Goal: Transaction & Acquisition: Download file/media

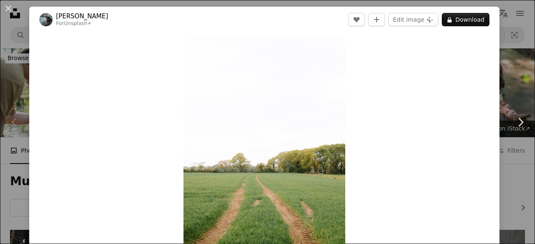
scroll to position [5565, 0]
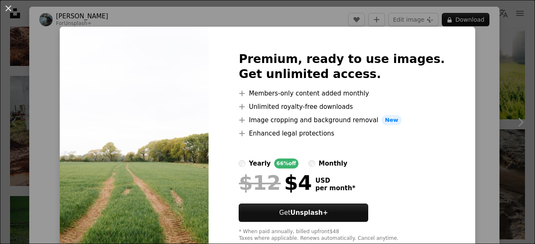
click at [476, 49] on div "An X shape Premium, ready to use images. Get unlimited access. A plus sign Memb…" at bounding box center [267, 122] width 535 height 244
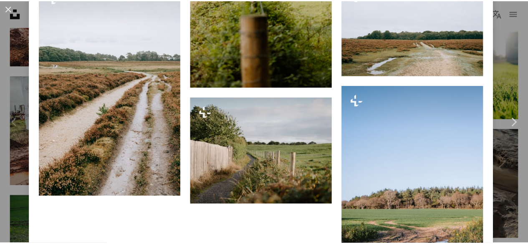
scroll to position [1422, 0]
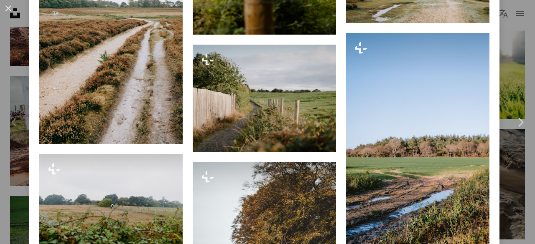
click at [20, 96] on div "Chevron left" at bounding box center [14, 122] width 29 height 80
click at [7, 6] on button "An X shape" at bounding box center [8, 8] width 10 height 10
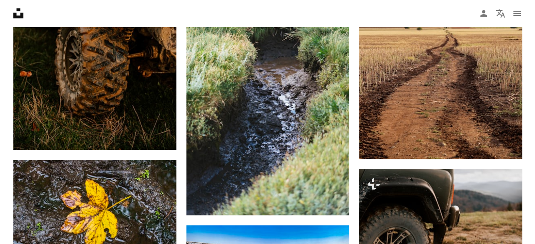
scroll to position [6424, 0]
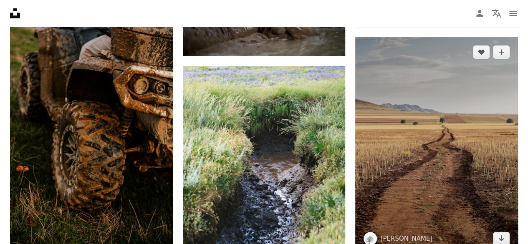
click at [453, 177] on img at bounding box center [436, 145] width 163 height 217
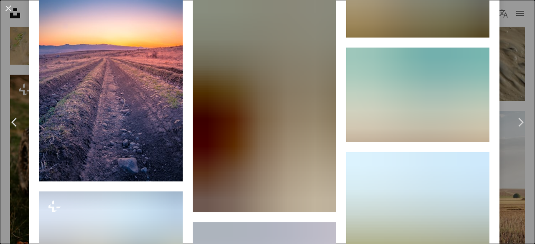
scroll to position [1353, 0]
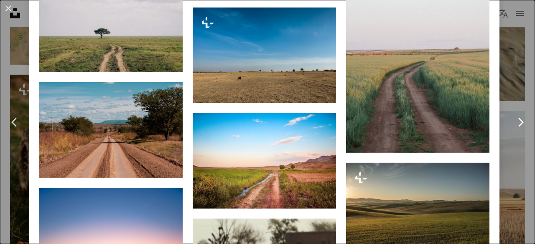
scroll to position [1057, 0]
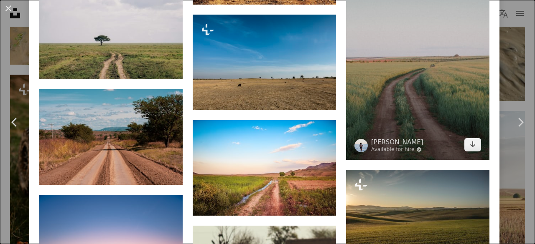
click at [435, 65] on img at bounding box center [417, 52] width 143 height 215
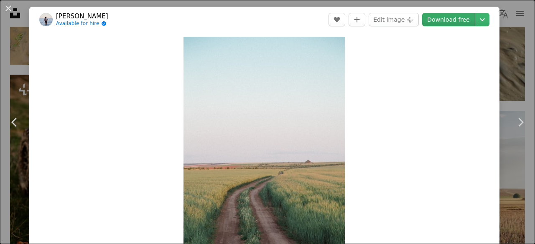
click at [439, 21] on link "Download free" at bounding box center [448, 19] width 53 height 13
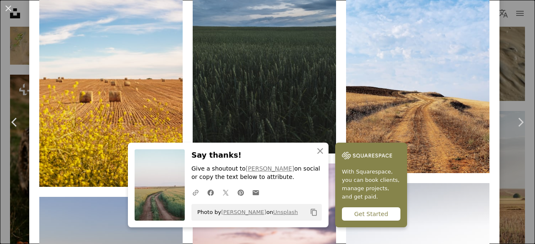
scroll to position [1208, 0]
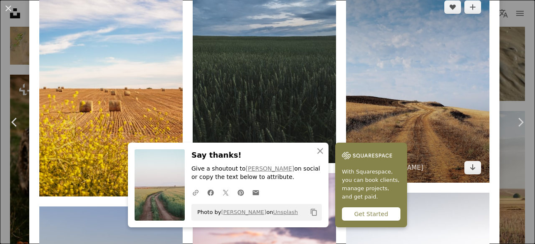
click at [418, 127] on img at bounding box center [417, 87] width 143 height 191
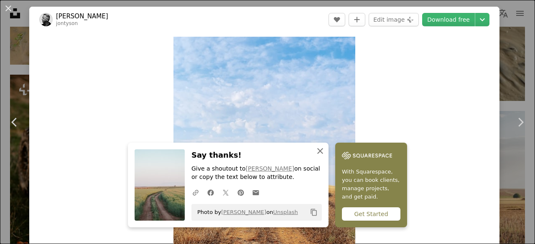
click at [317, 147] on icon "An X shape" at bounding box center [320, 151] width 10 height 10
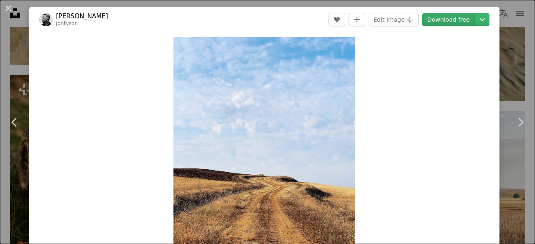
click at [429, 14] on link "Download free" at bounding box center [448, 19] width 53 height 13
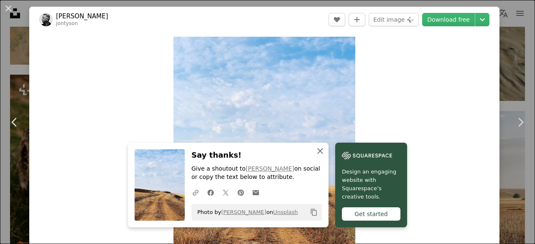
click at [318, 149] on icon "An X shape" at bounding box center [320, 151] width 10 height 10
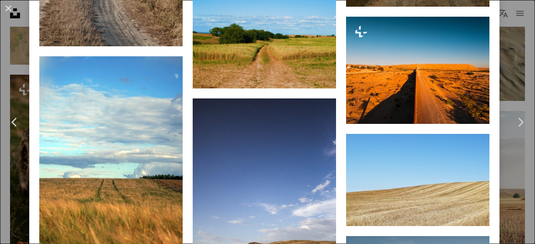
scroll to position [877, 0]
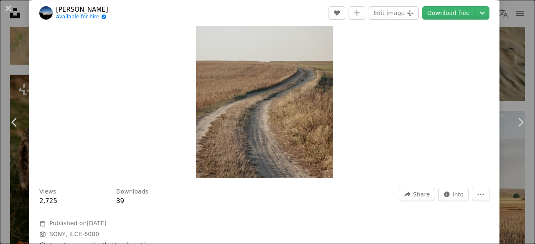
scroll to position [73, 0]
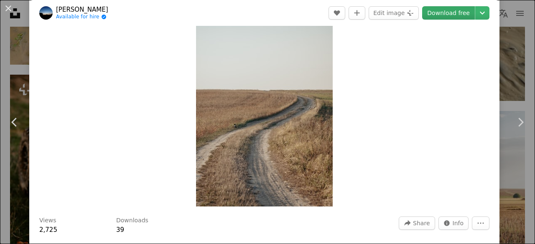
click at [443, 13] on link "Download free" at bounding box center [448, 12] width 53 height 13
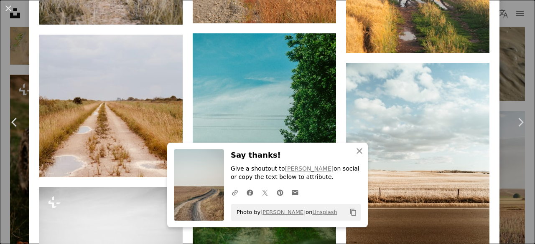
scroll to position [1925, 0]
